Goal: Information Seeking & Learning: Check status

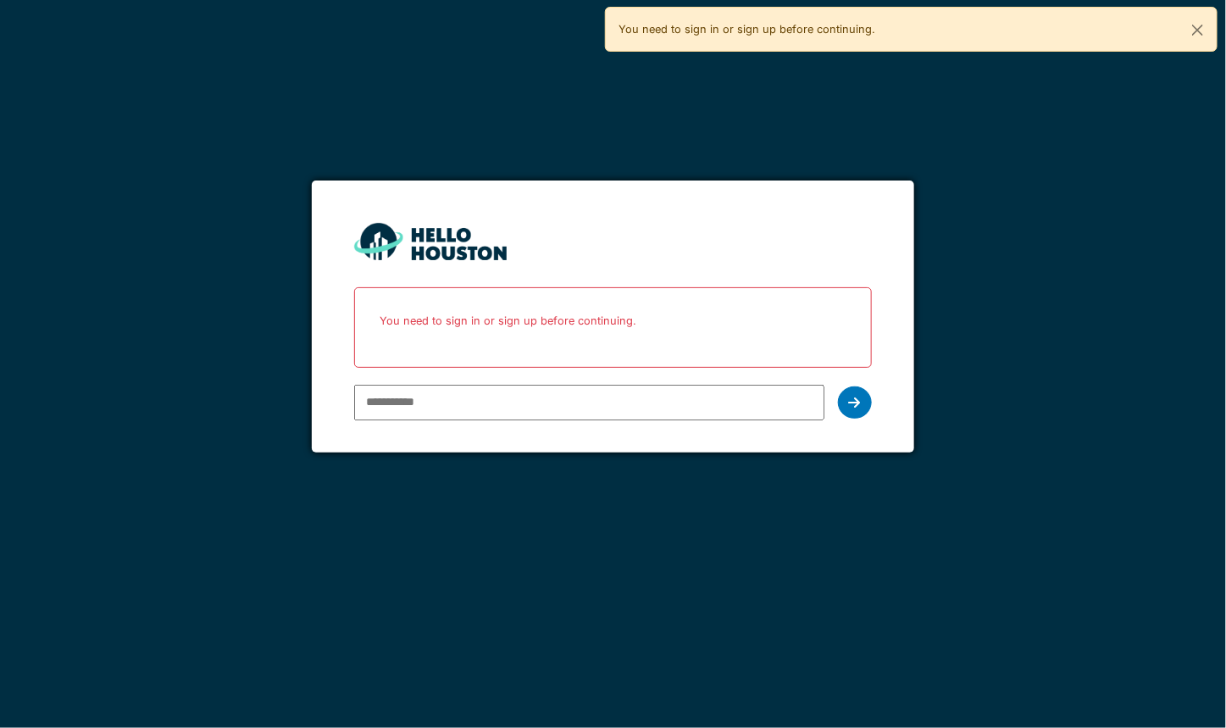
type input "**********"
click at [848, 392] on div at bounding box center [855, 402] width 34 height 32
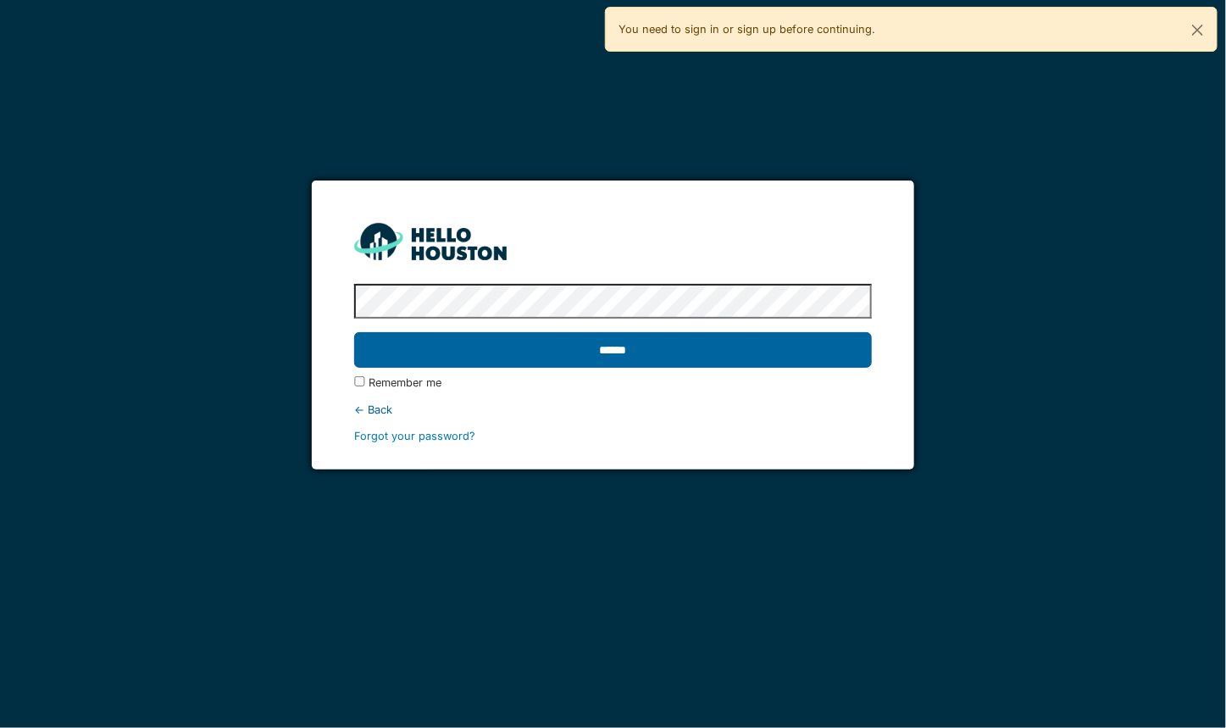
click at [512, 344] on input "******" at bounding box center [613, 350] width 518 height 36
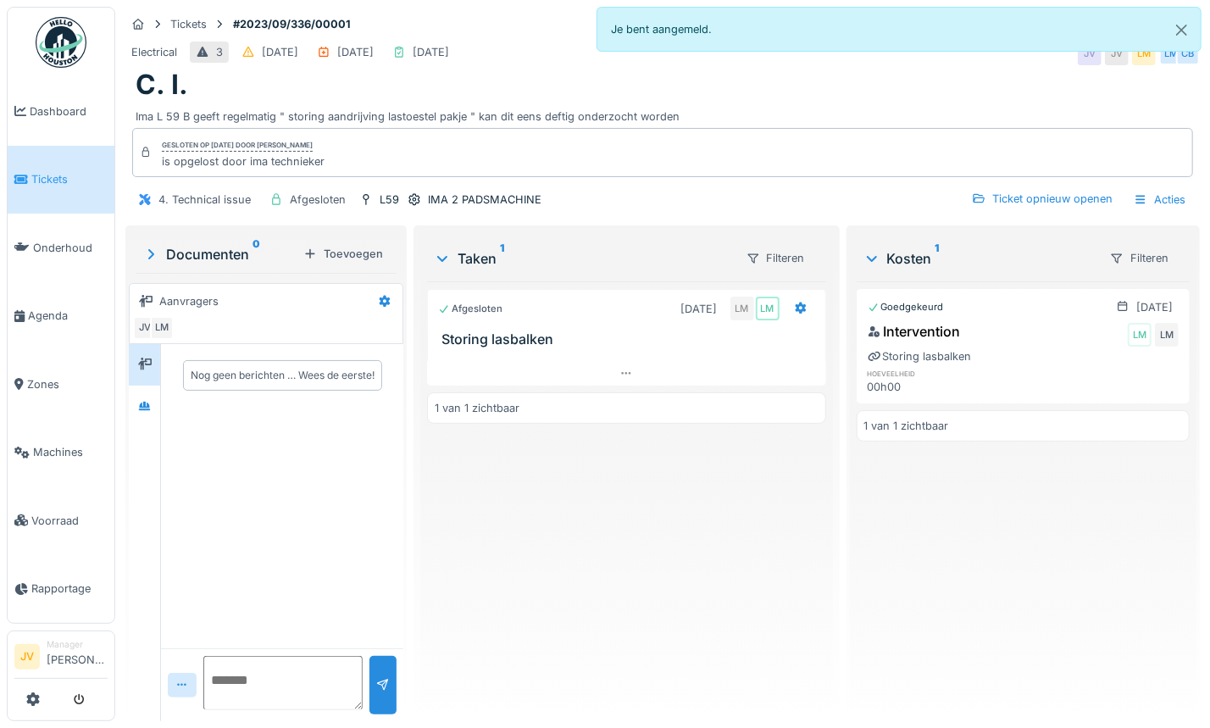
click at [53, 190] on link "Tickets" at bounding box center [61, 180] width 107 height 69
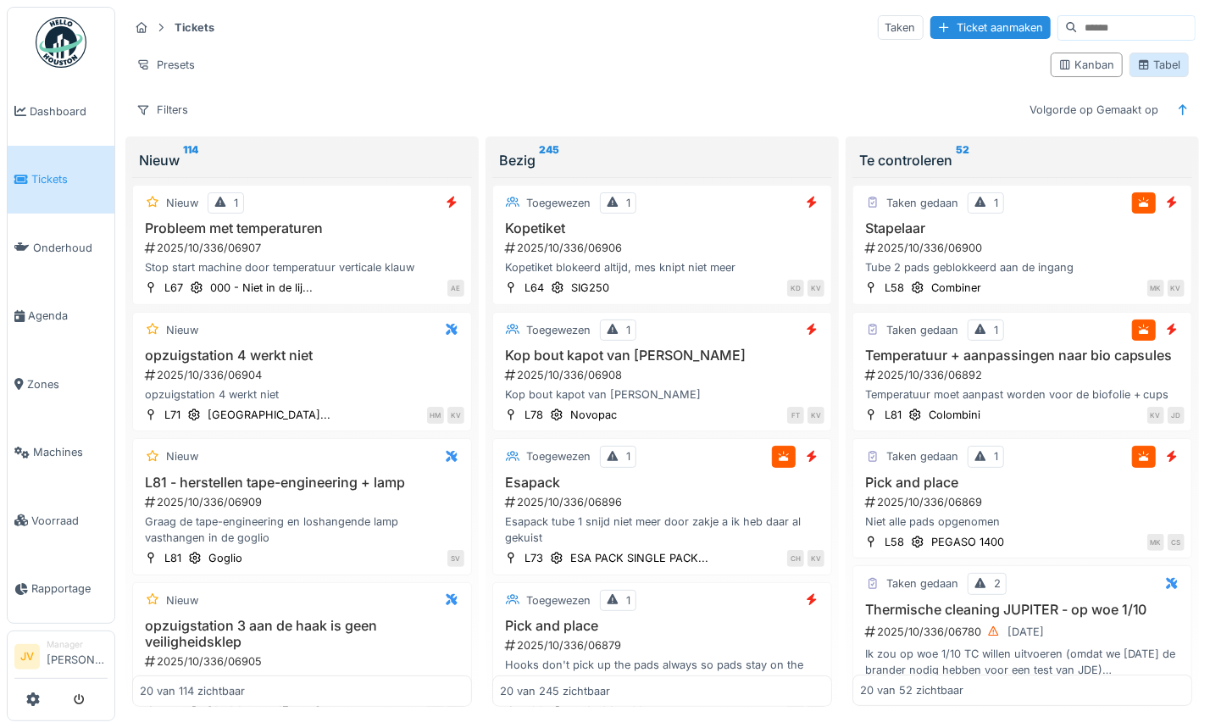
click at [1157, 69] on div "Tabel" at bounding box center [1159, 65] width 44 height 16
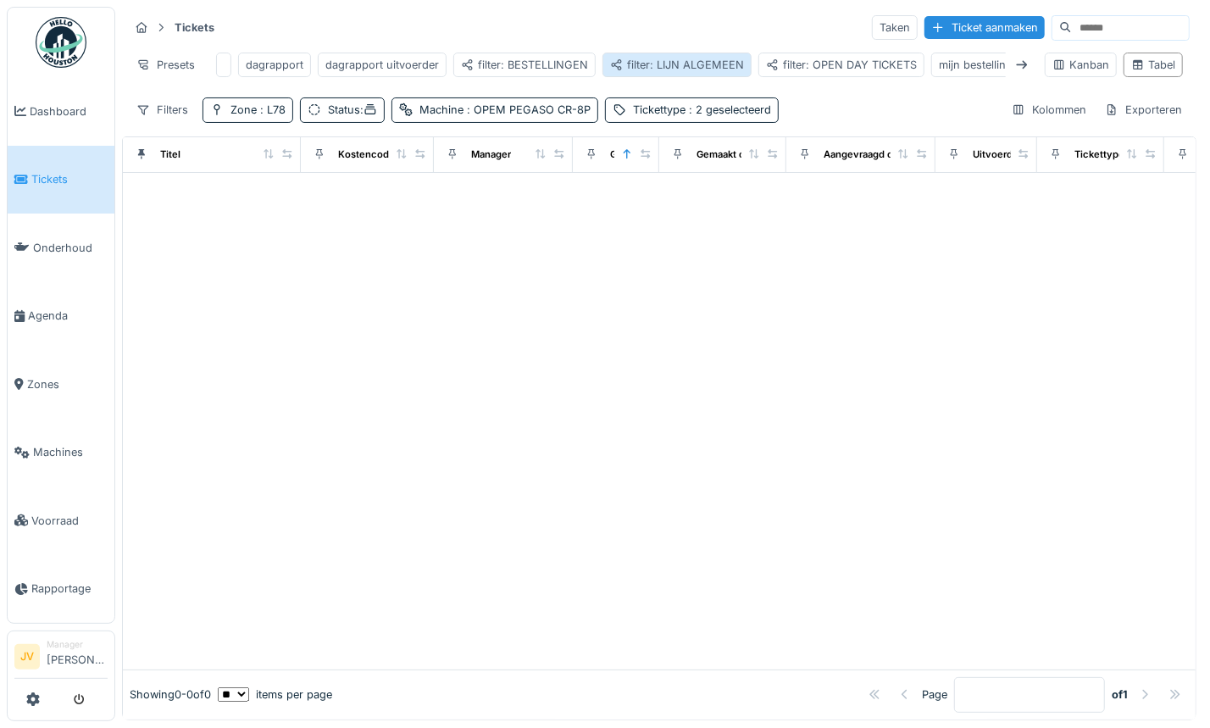
click at [663, 67] on div "filter: LIJN ALGEMEEN" at bounding box center [677, 65] width 134 height 16
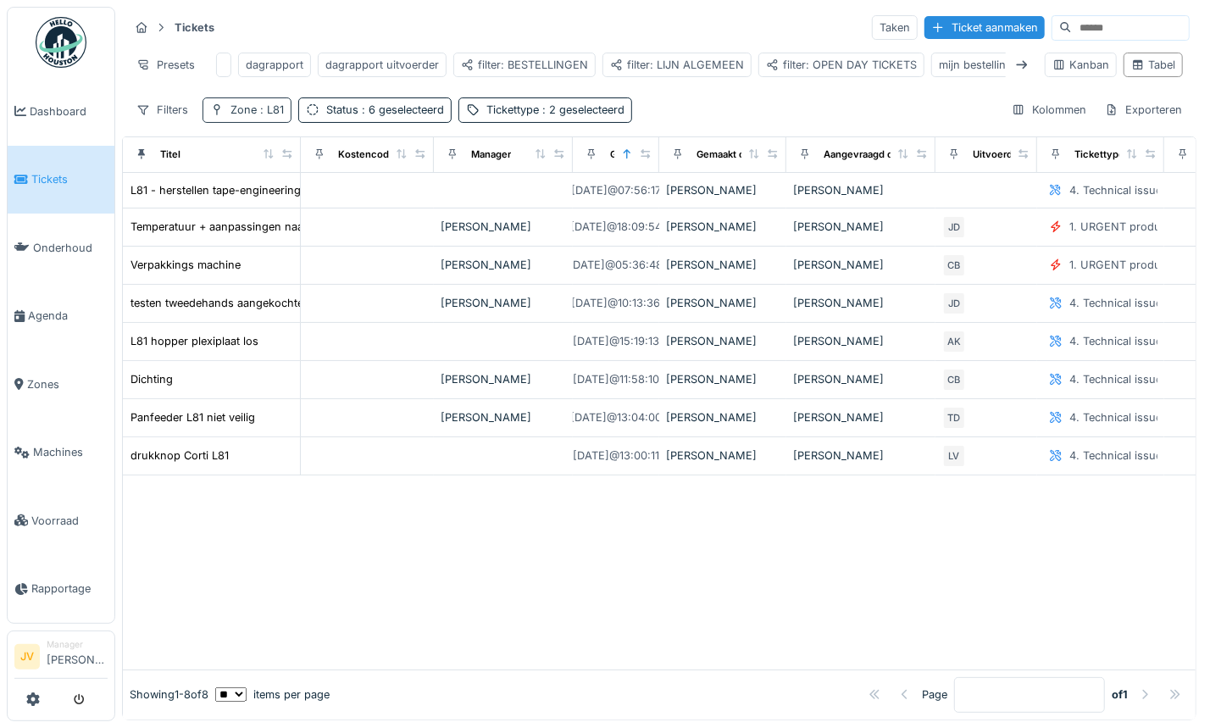
click at [269, 116] on span ": L81" at bounding box center [270, 109] width 27 height 13
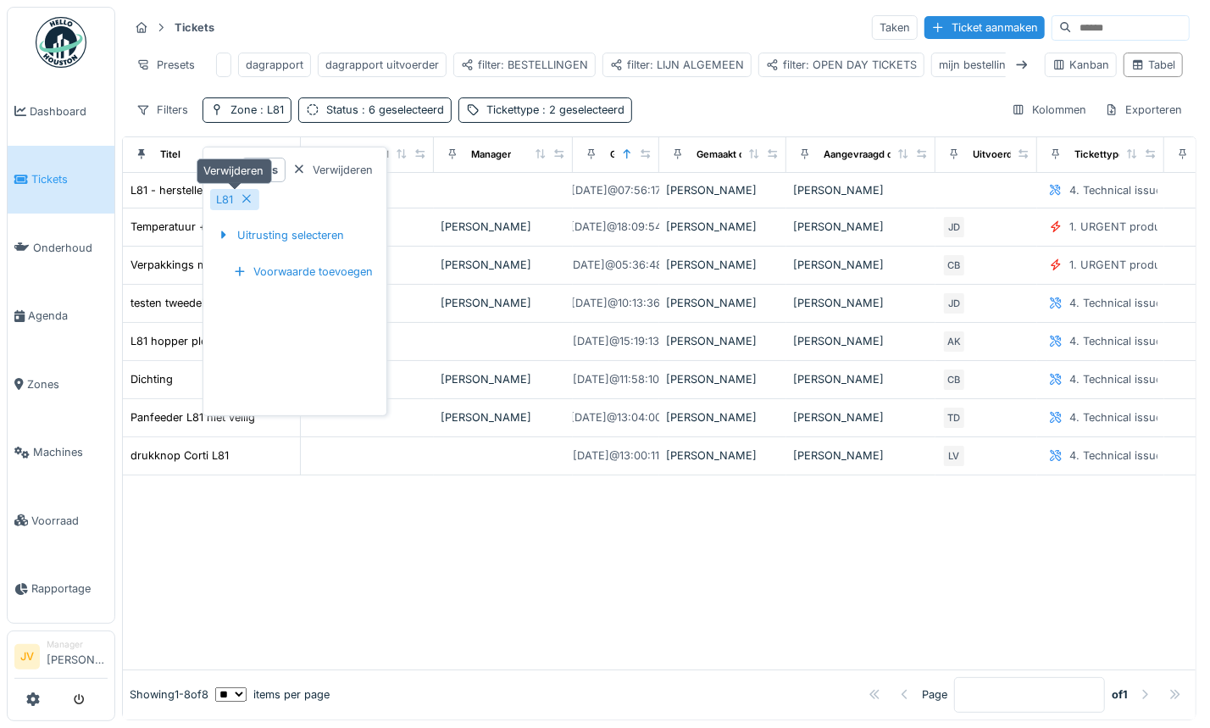
click at [241, 198] on icon at bounding box center [247, 198] width 14 height 11
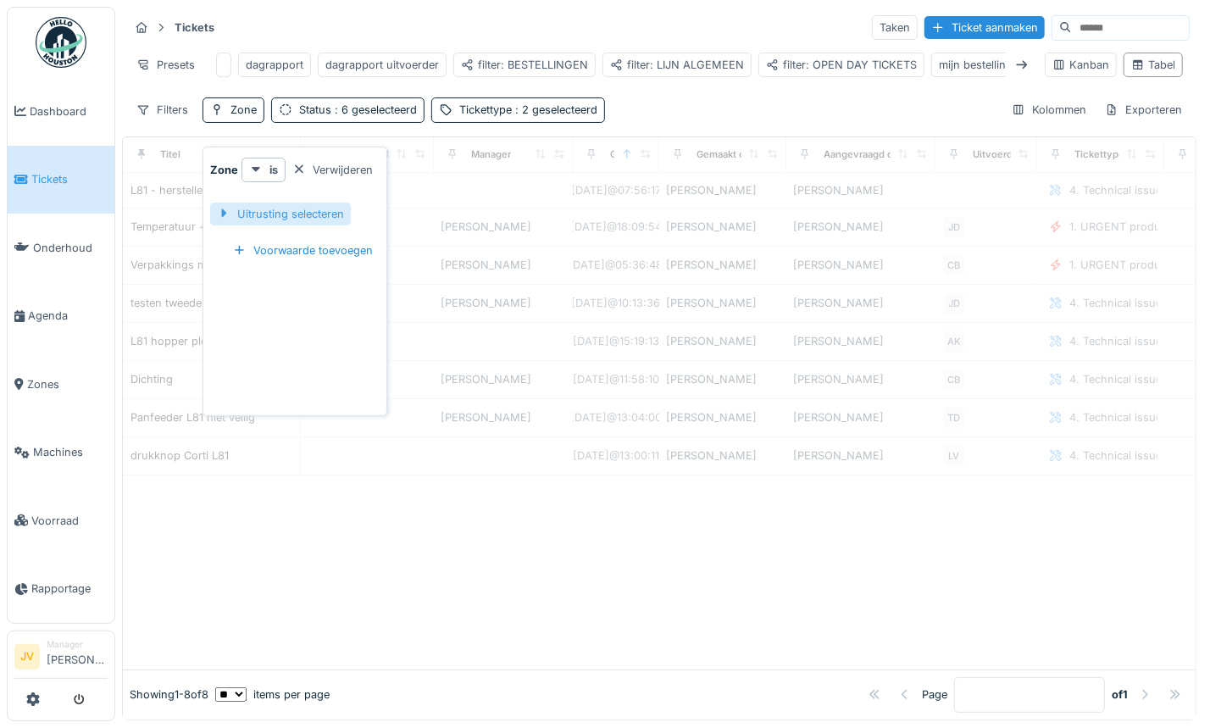
click at [262, 206] on div "Uitrusting selecteren" at bounding box center [280, 214] width 141 height 23
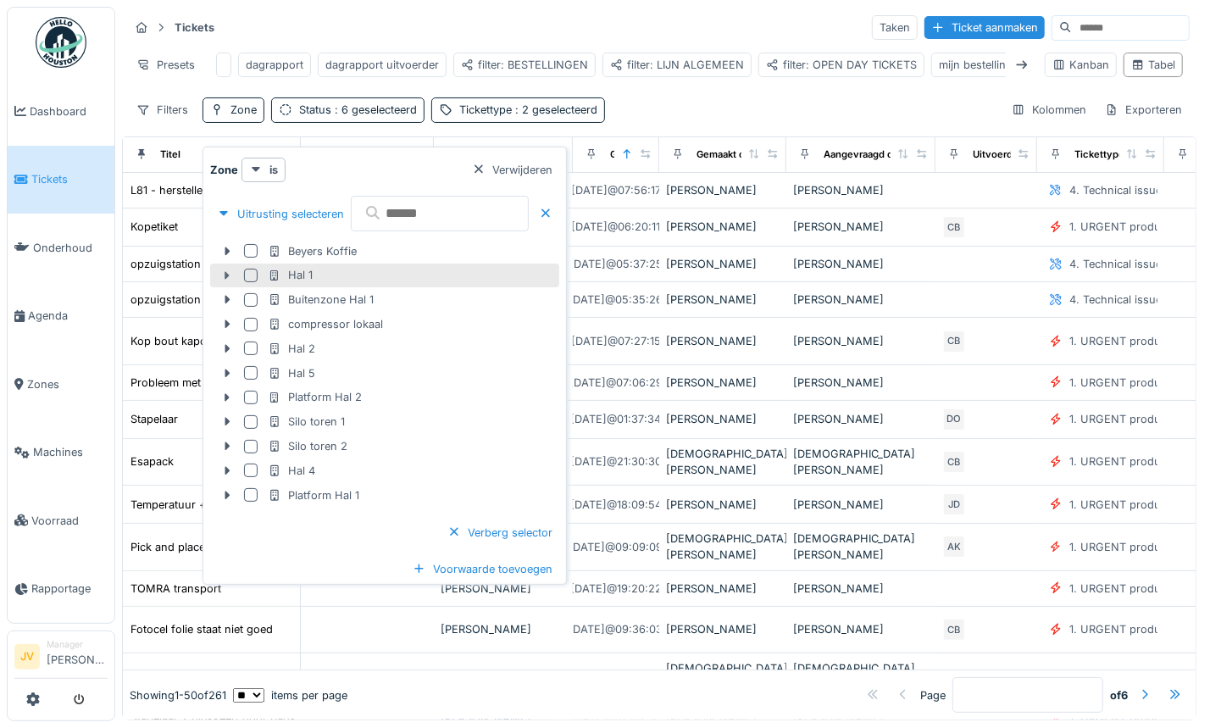
click at [223, 270] on icon at bounding box center [227, 275] width 14 height 11
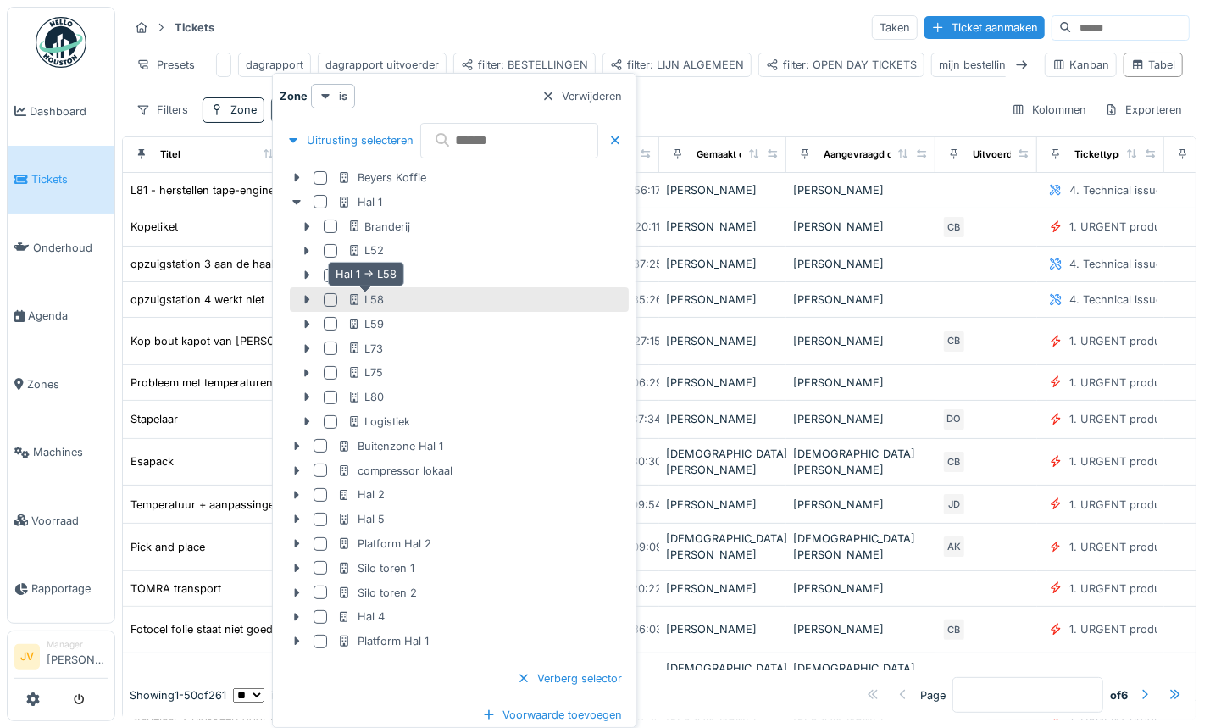
click at [357, 301] on icon at bounding box center [354, 299] width 8 height 11
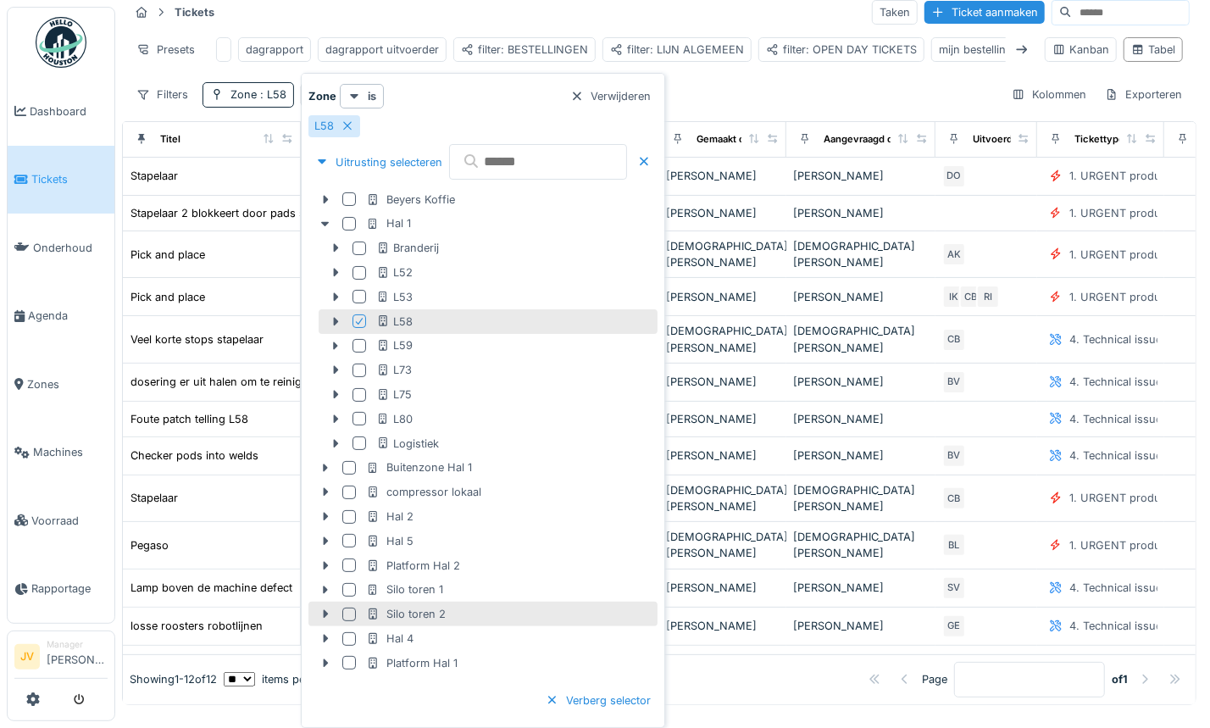
scroll to position [23, 0]
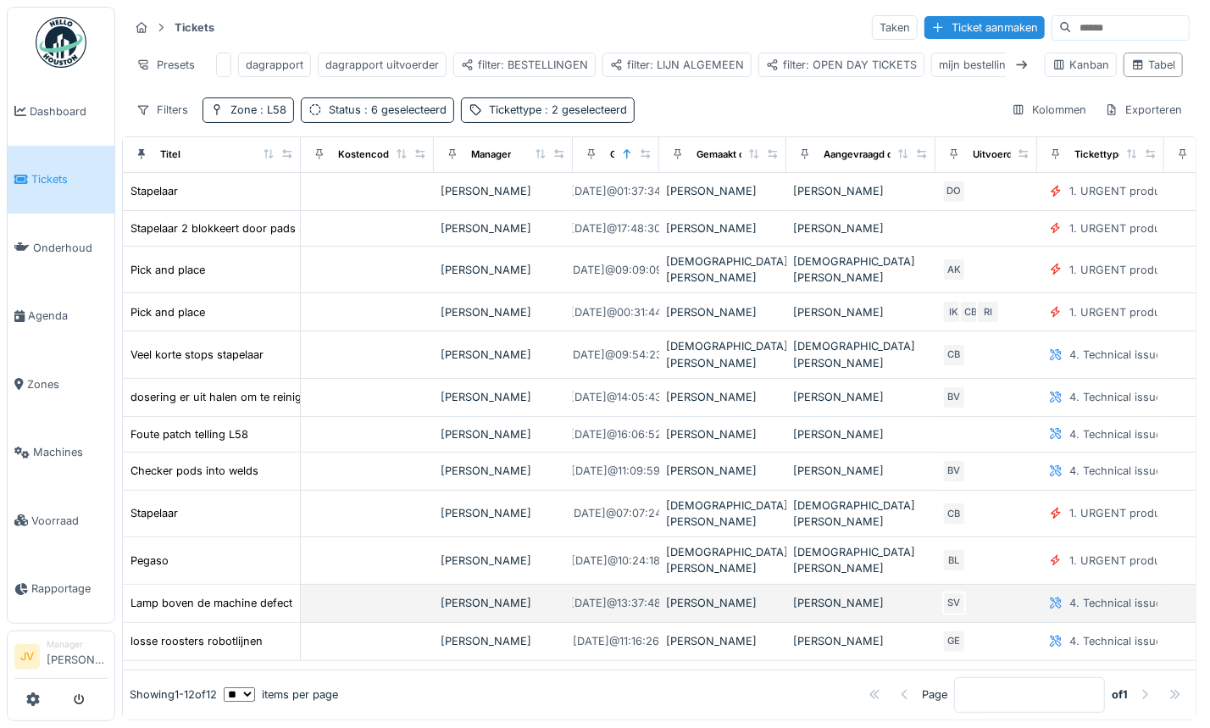
click at [219, 585] on td "Lamp boven de machine defect" at bounding box center [212, 604] width 178 height 38
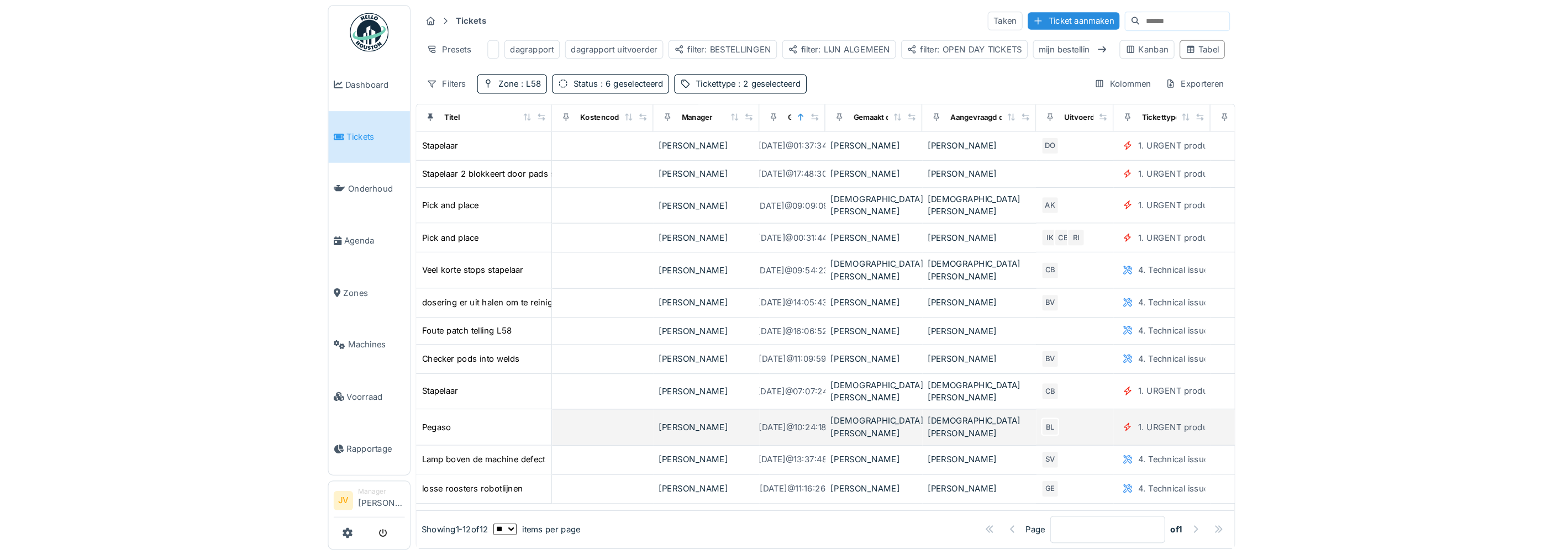
scroll to position [10, 0]
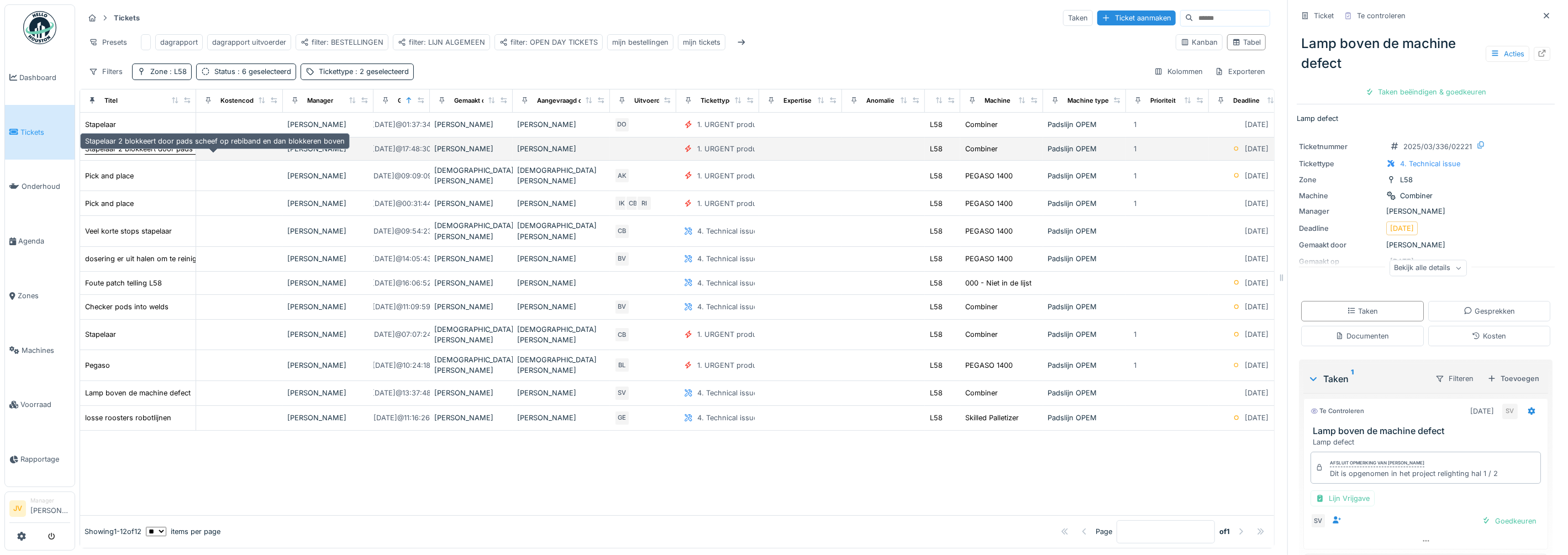
click at [141, 150] on div "Stapelaar 2 blokkeert door pads scheef op rebiband en dan blokkeren boven" at bounding box center [214, 149] width 259 height 10
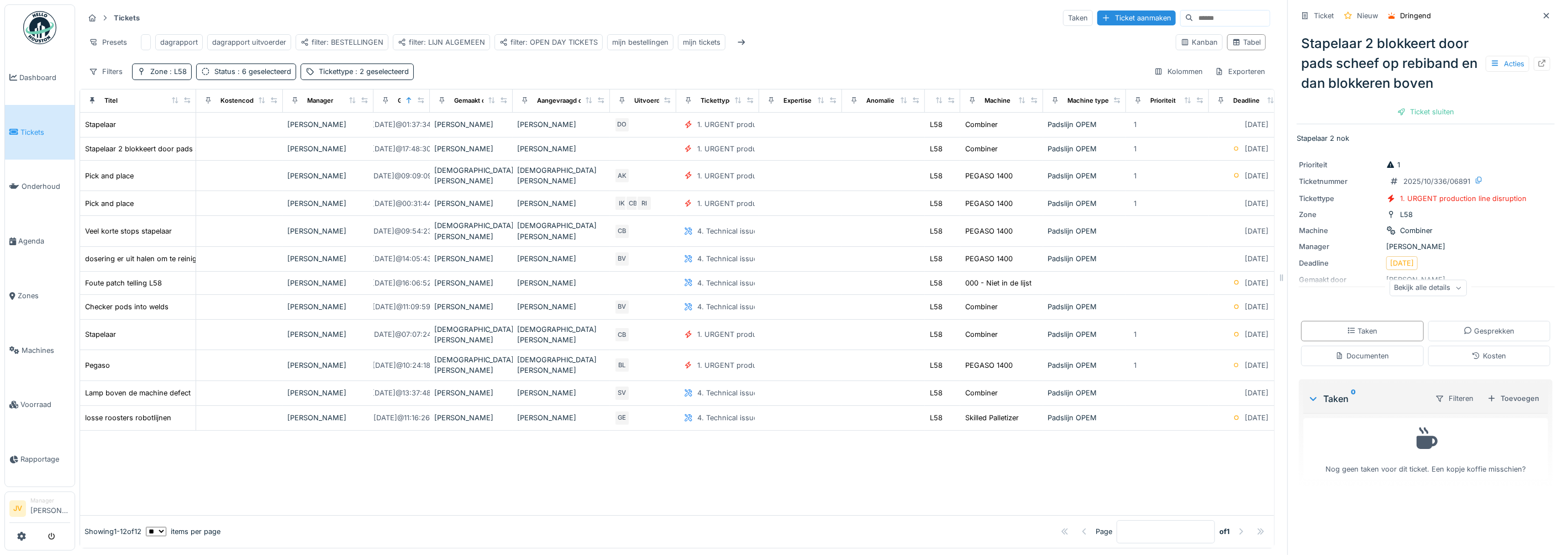
click at [788, 280] on div "Bekijk alle details" at bounding box center [1428, 288] width 78 height 16
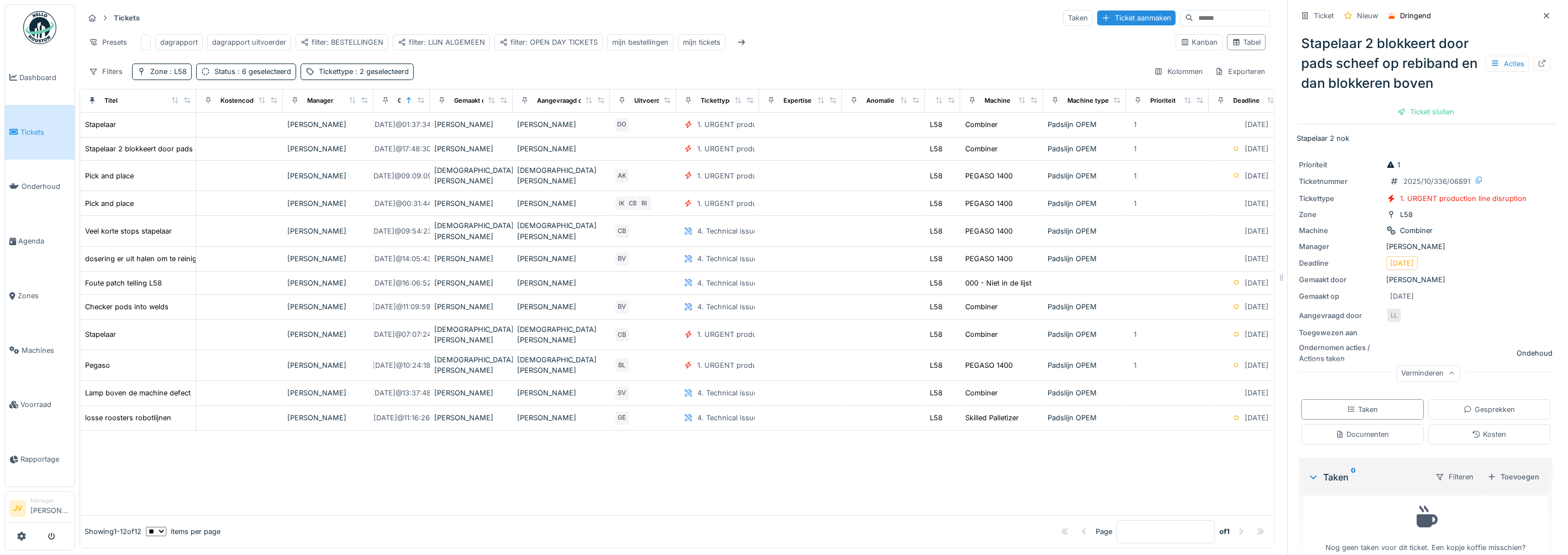
scroll to position [18, 0]
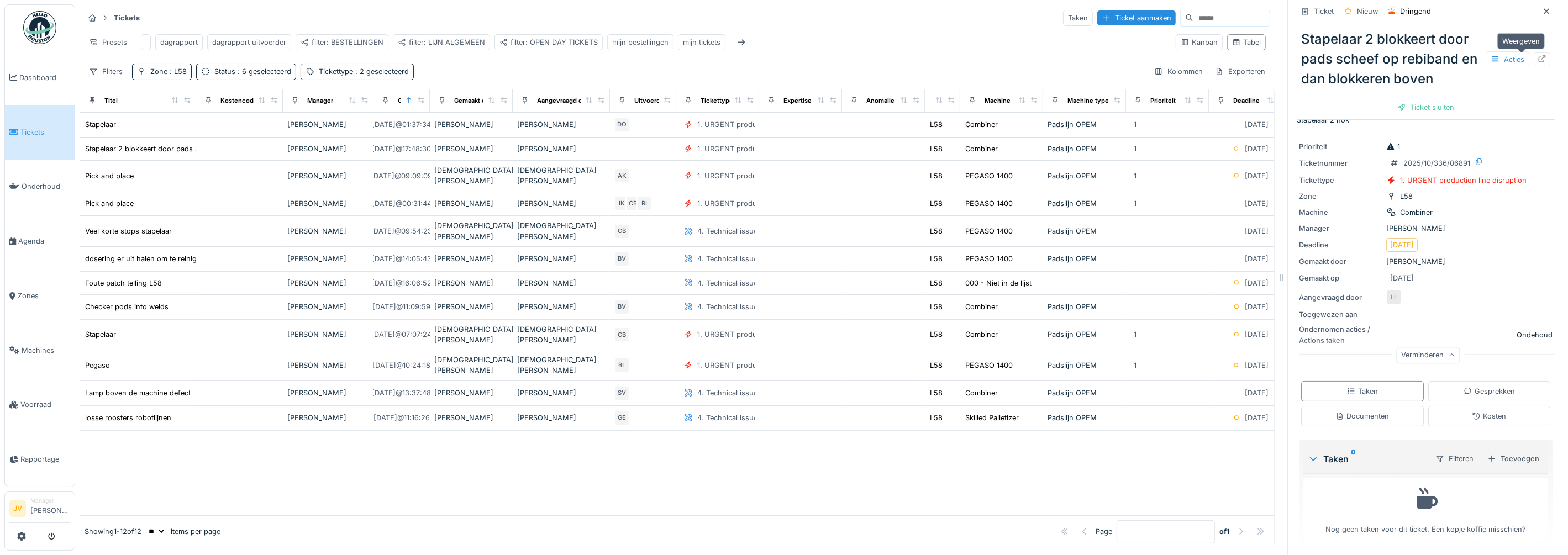
click at [788, 55] on icon at bounding box center [1542, 59] width 9 height 7
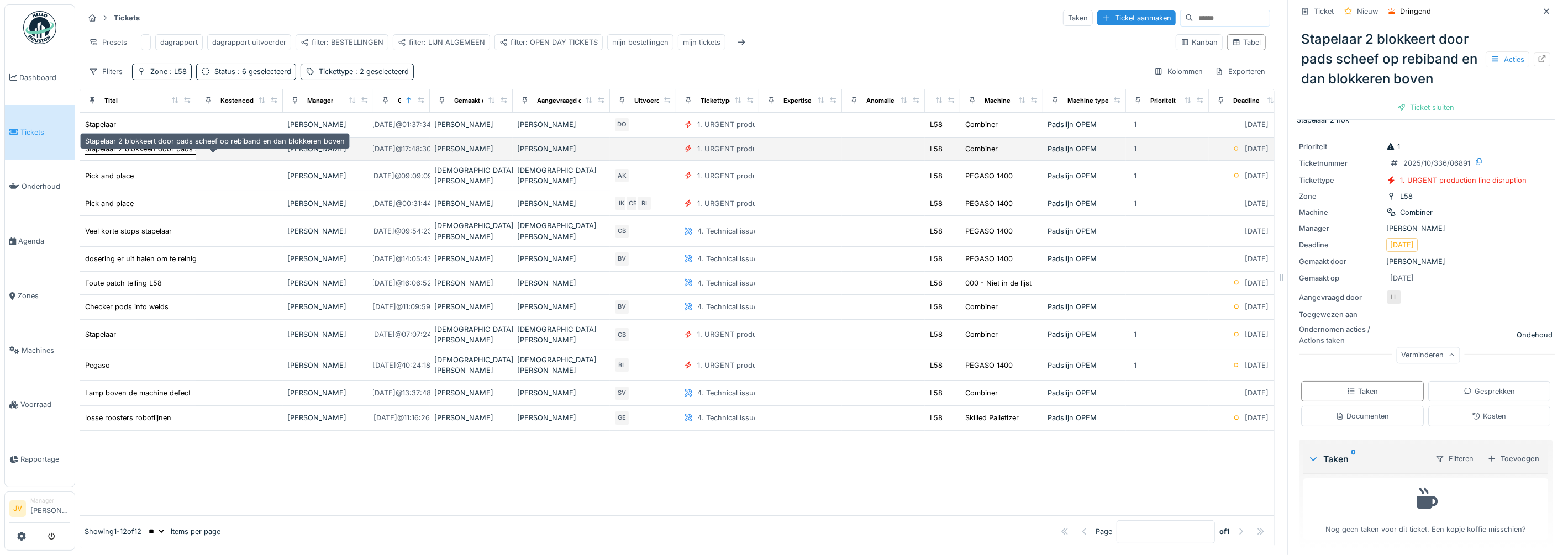
click at [133, 149] on div "Stapelaar 2 blokkeert door pads scheef op rebiband en dan blokkeren boven" at bounding box center [214, 149] width 259 height 10
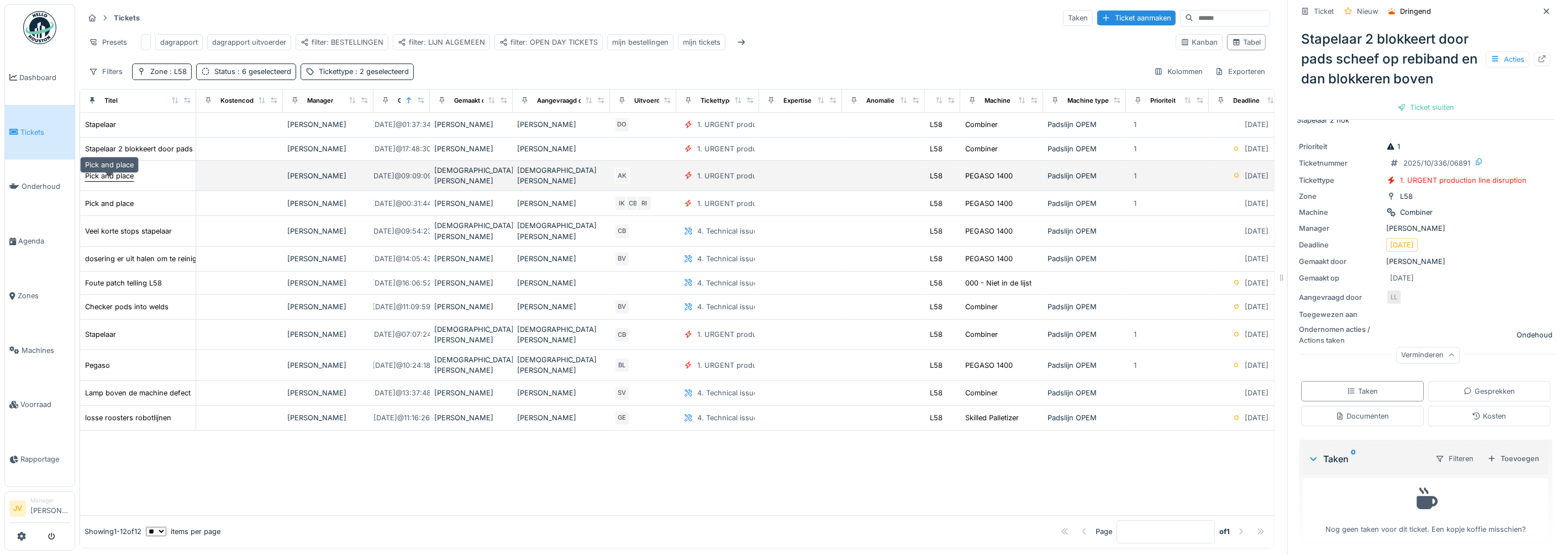
click at [110, 176] on div "Pick and place" at bounding box center [109, 176] width 49 height 10
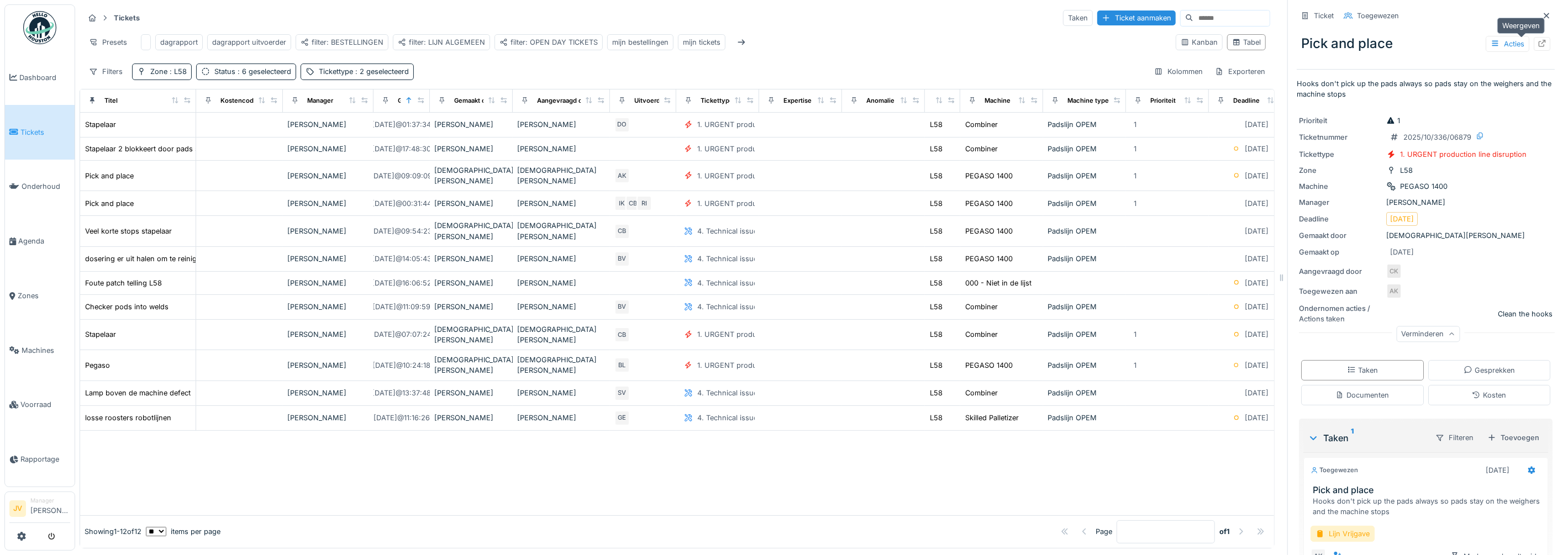
click at [788, 40] on icon at bounding box center [1542, 43] width 9 height 7
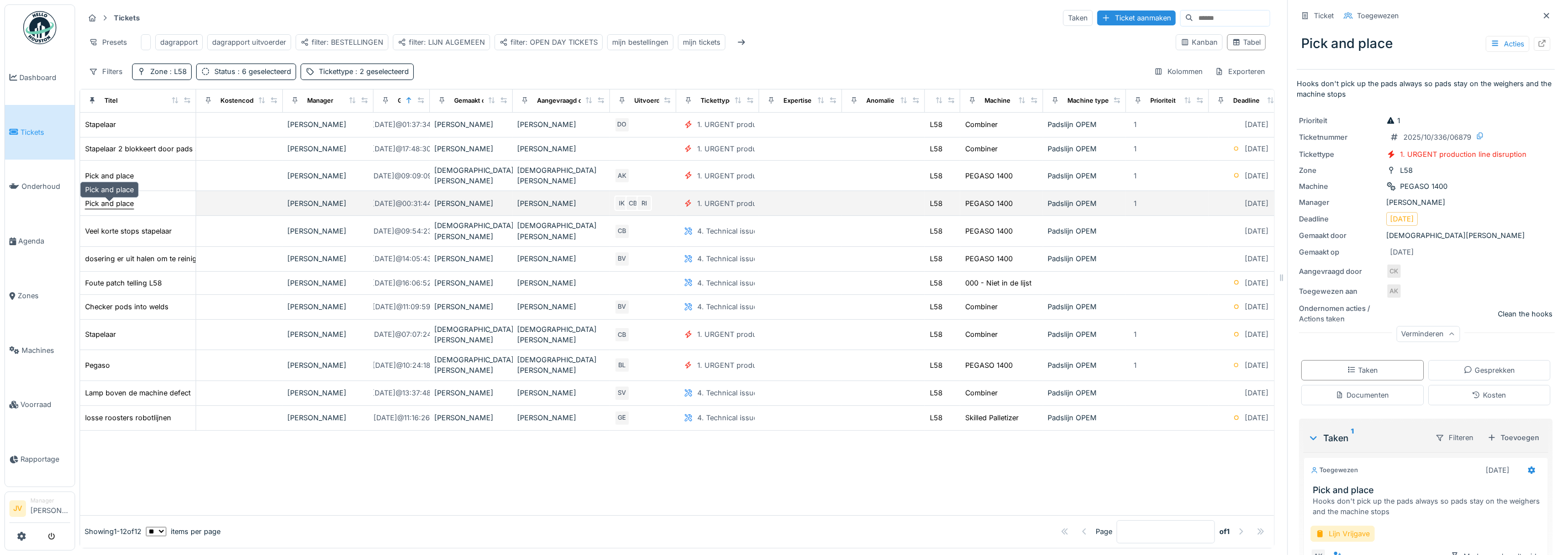
click at [114, 198] on div "Pick and place" at bounding box center [109, 203] width 49 height 10
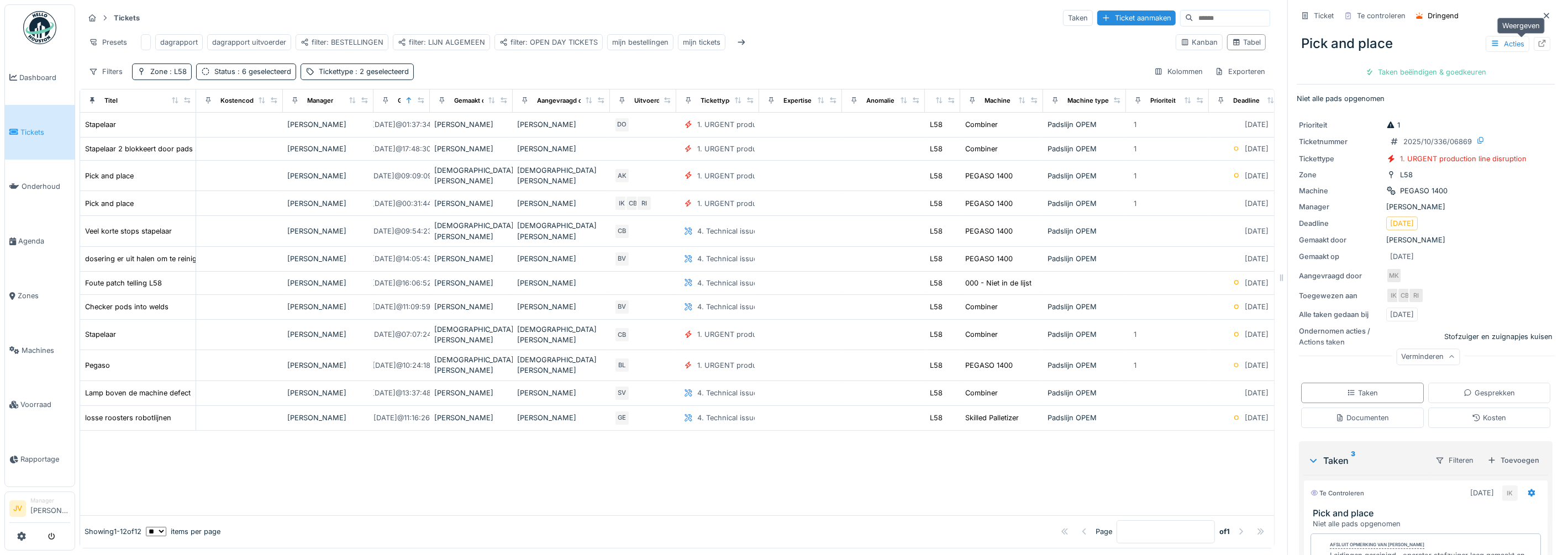
click at [788, 38] on div at bounding box center [1542, 44] width 9 height 10
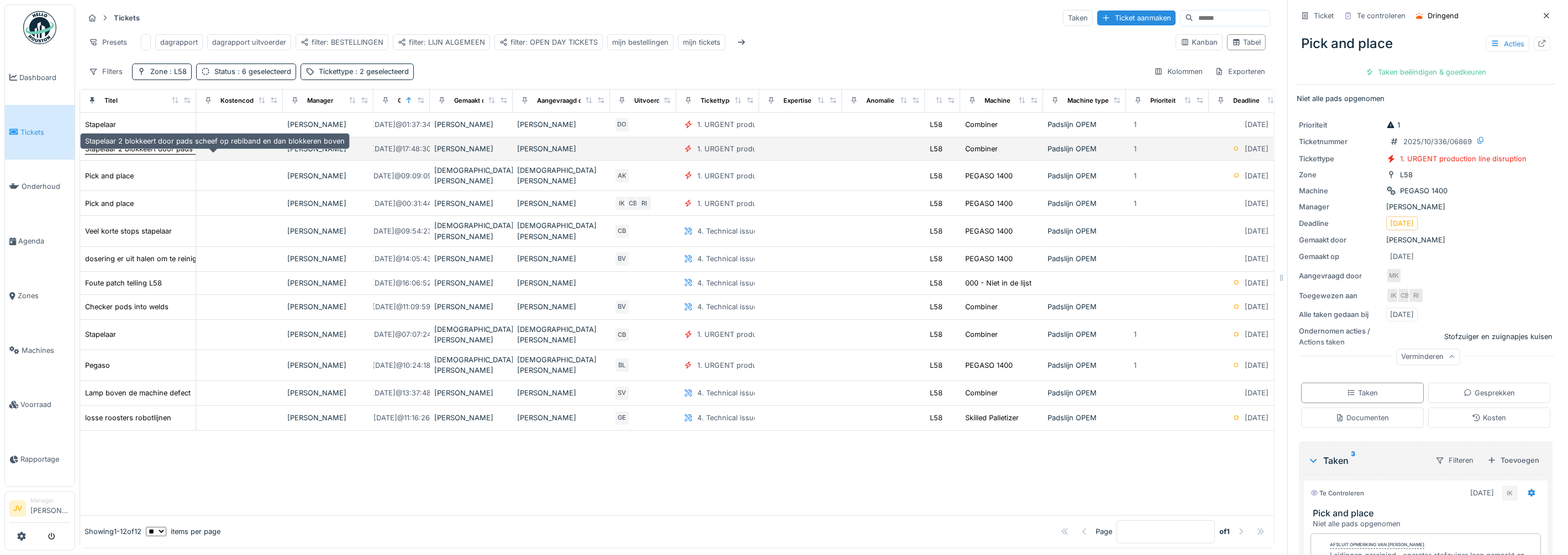
click at [140, 149] on div "Stapelaar 2 blokkeert door pads scheef op rebiband en dan blokkeren boven" at bounding box center [214, 149] width 259 height 10
